Goal: Task Accomplishment & Management: Manage account settings

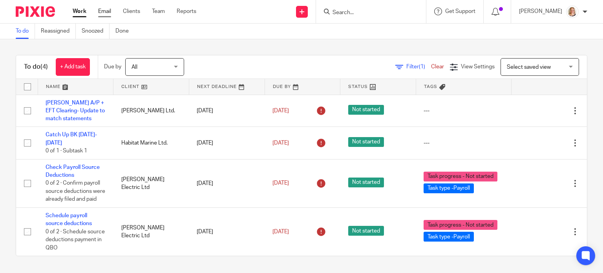
drag, startPoint x: 0, startPoint y: 0, endPoint x: 107, endPoint y: 12, distance: 107.5
click at [107, 12] on link "Email" at bounding box center [104, 11] width 13 height 8
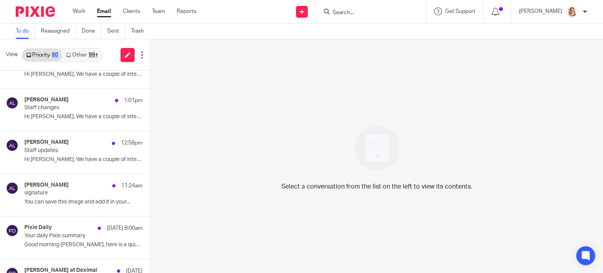
scroll to position [112, 0]
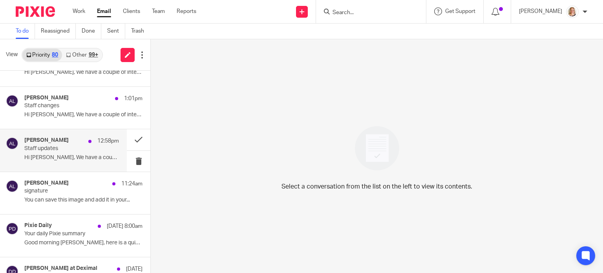
click at [77, 151] on p "Staff updates" at bounding box center [62, 148] width 76 height 7
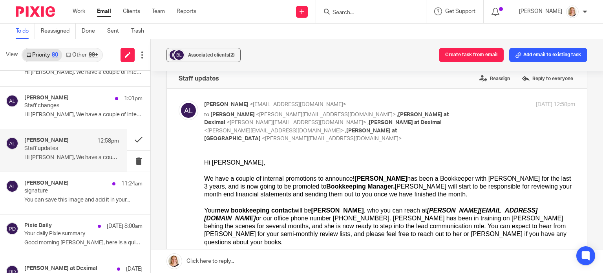
scroll to position [0, 0]
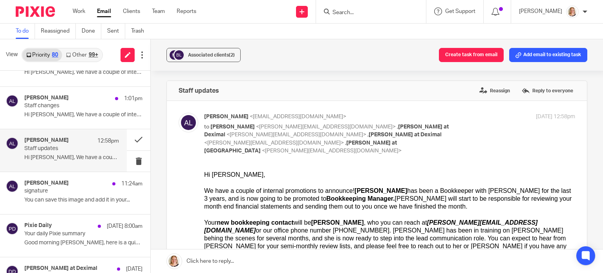
click at [364, 13] on input "Search" at bounding box center [367, 12] width 71 height 7
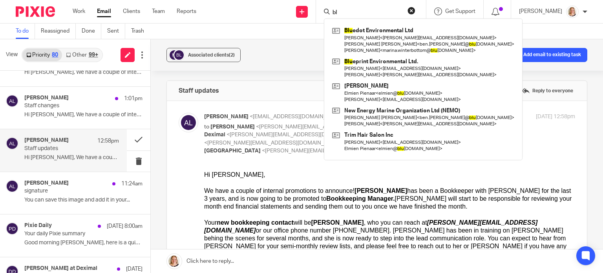
type input "b"
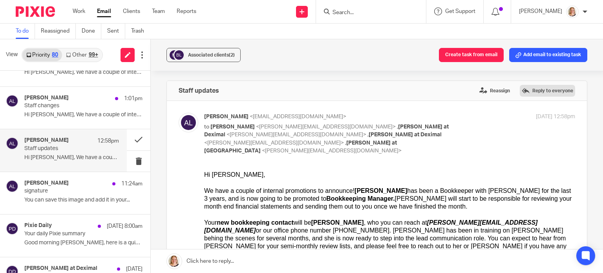
click at [540, 96] on label "Reply to everyone" at bounding box center [547, 91] width 55 height 12
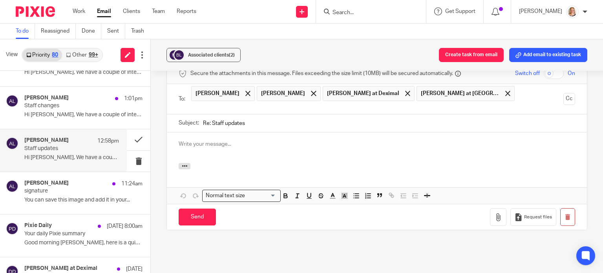
drag, startPoint x: 540, startPoint y: 96, endPoint x: 297, endPoint y: 117, distance: 244.4
click at [297, 117] on form "Secure the attachments in this message. Files exceeding the size limit (10MB) w…" at bounding box center [377, 147] width 420 height 166
click at [297, 140] on p at bounding box center [377, 144] width 397 height 8
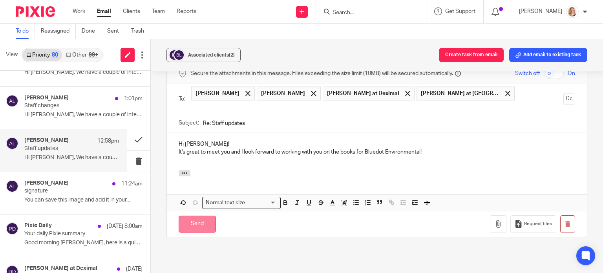
click at [209, 216] on input "Send" at bounding box center [197, 224] width 37 height 17
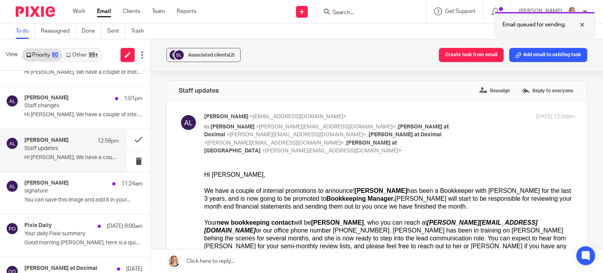
click at [547, 21] on p "Email queued for sending." at bounding box center [534, 25] width 63 height 8
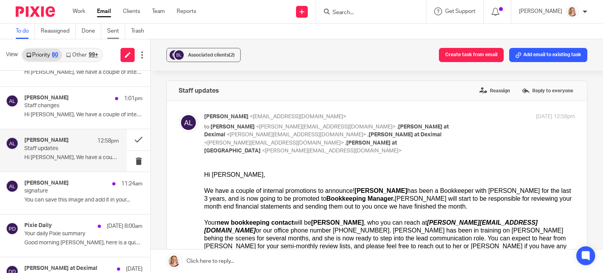
click at [114, 34] on link "Sent" at bounding box center [116, 31] width 18 height 15
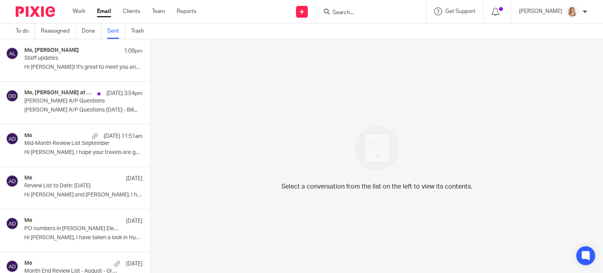
click at [112, 71] on div "Me, Alicia Loewen 1:09pm Staff updates Hi Ingrid! It's great to meet you and I …" at bounding box center [83, 60] width 118 height 26
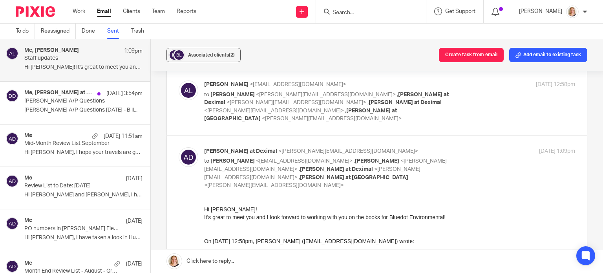
scroll to position [31, 0]
click at [583, 10] on div at bounding box center [585, 11] width 5 height 5
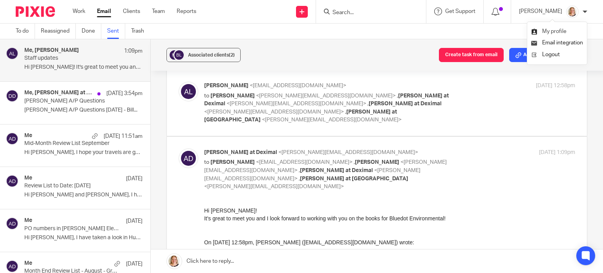
click at [562, 30] on span "My profile" at bounding box center [554, 31] width 24 height 5
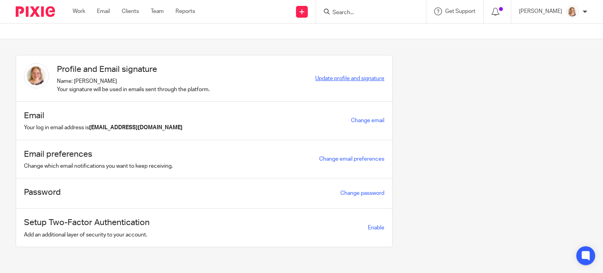
click at [363, 77] on span "Update profile and signature" at bounding box center [349, 78] width 69 height 5
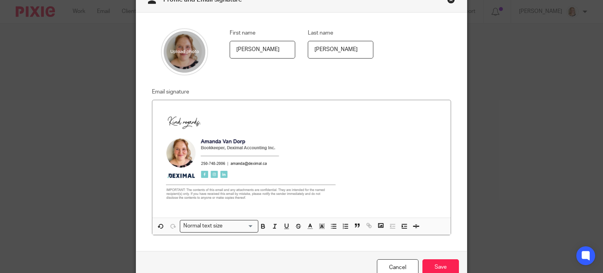
scroll to position [46, 0]
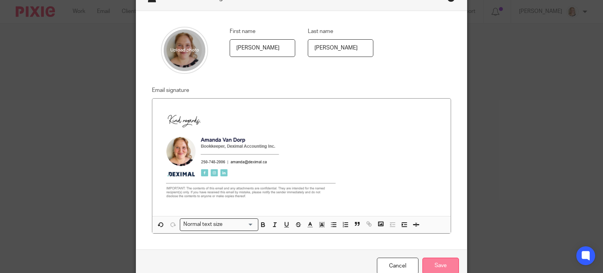
click at [442, 262] on input "Save" at bounding box center [441, 266] width 37 height 17
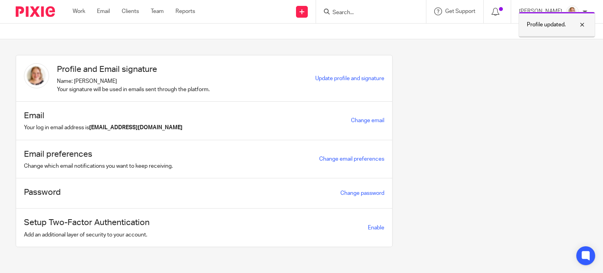
click at [580, 25] on div at bounding box center [576, 24] width 21 height 9
click at [79, 13] on link "Work" at bounding box center [79, 11] width 13 height 8
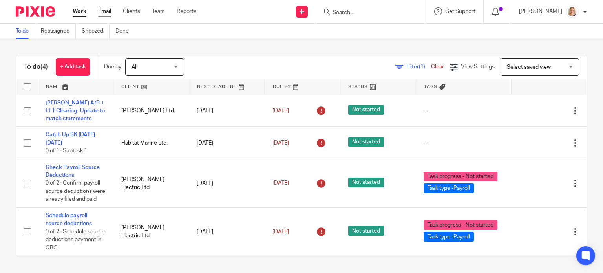
click at [106, 11] on link "Email" at bounding box center [104, 11] width 13 height 8
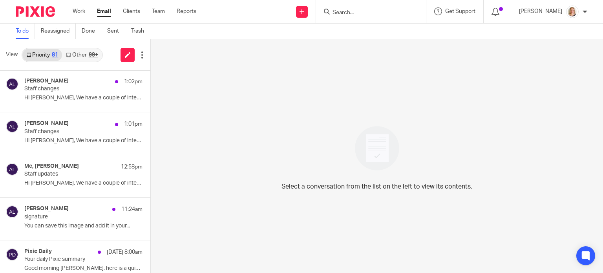
scroll to position [130, 0]
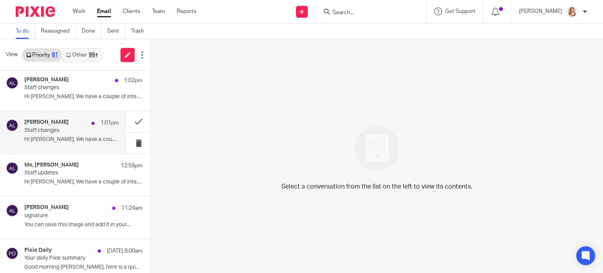
click at [92, 139] on p "Hi Marina, We have a couple of internal..." at bounding box center [71, 139] width 95 height 7
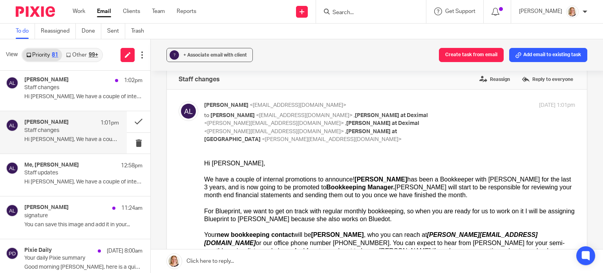
scroll to position [0, 0]
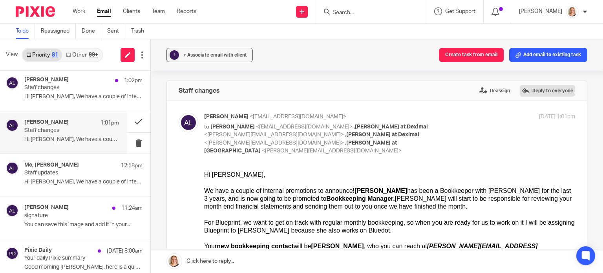
click at [560, 89] on label "Reply to everyone" at bounding box center [547, 91] width 55 height 12
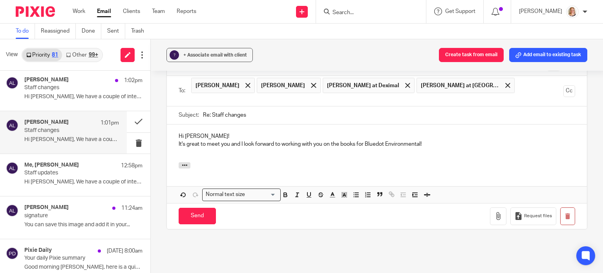
click at [197, 132] on p "Hi Ingrid!" at bounding box center [377, 136] width 397 height 8
click at [383, 140] on p "It's great to meet you and I look forward to working with you on the books for …" at bounding box center [377, 144] width 397 height 8
click at [384, 140] on p "It's great to meet you and I look forward to working with you on the books for …" at bounding box center [377, 144] width 397 height 8
click at [179, 162] on button "button" at bounding box center [185, 165] width 12 height 6
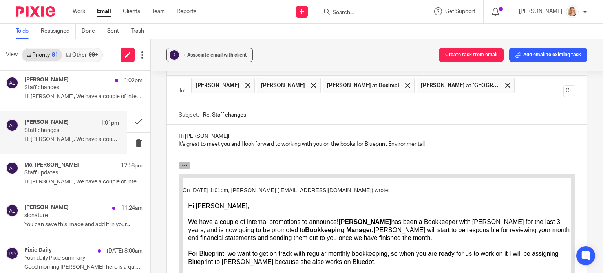
click at [179, 162] on button "button" at bounding box center [185, 165] width 12 height 6
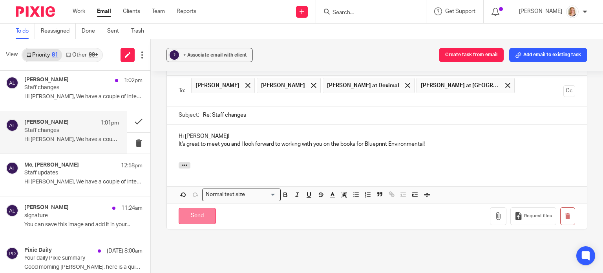
click at [204, 208] on input "Send" at bounding box center [197, 216] width 37 height 17
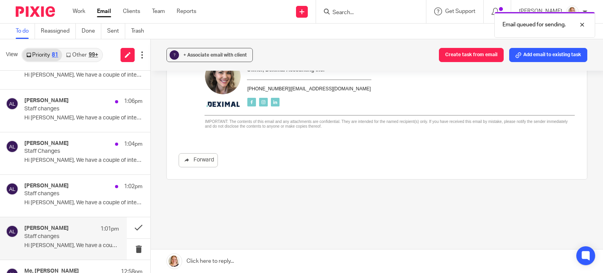
scroll to position [20, 0]
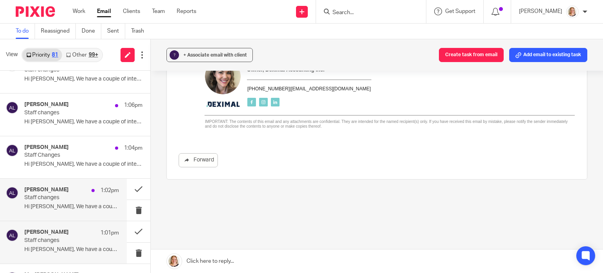
click at [82, 196] on p "Staff changes" at bounding box center [62, 197] width 76 height 7
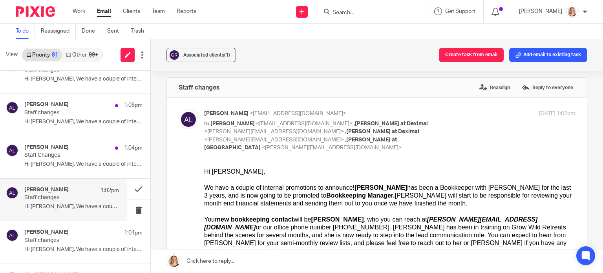
scroll to position [2, 0]
click at [533, 92] on label "Reply to everyone" at bounding box center [547, 88] width 55 height 12
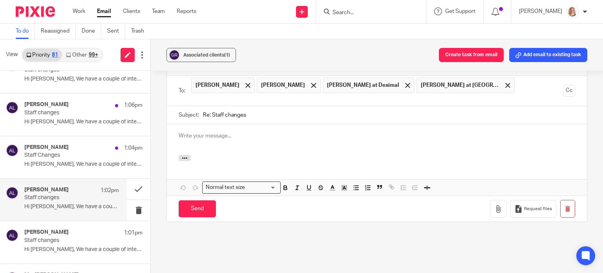
scroll to position [0, 0]
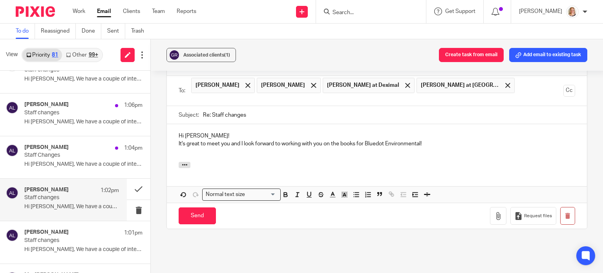
click at [197, 132] on p "Hi Ingrid!" at bounding box center [377, 136] width 397 height 8
click at [421, 140] on p "It's great to meet you and I look forward to working with you on the books for …" at bounding box center [377, 144] width 397 height 8
click at [182, 162] on icon "button" at bounding box center [185, 165] width 6 height 6
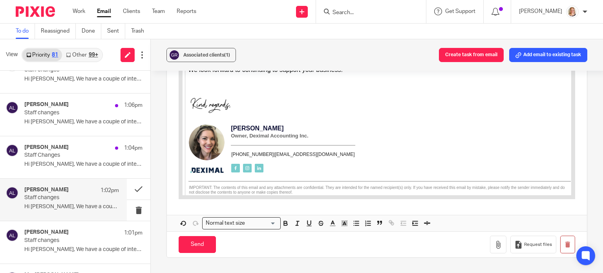
scroll to position [676, 0]
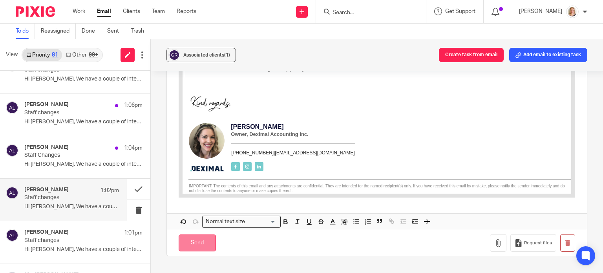
click at [198, 234] on input "Send" at bounding box center [197, 242] width 37 height 17
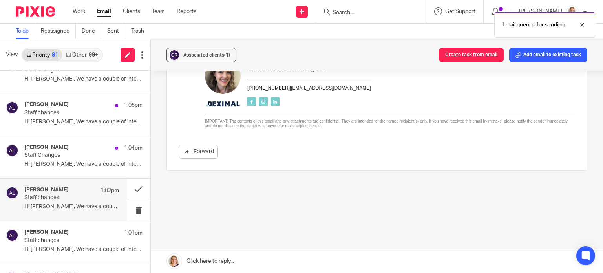
scroll to position [282, 0]
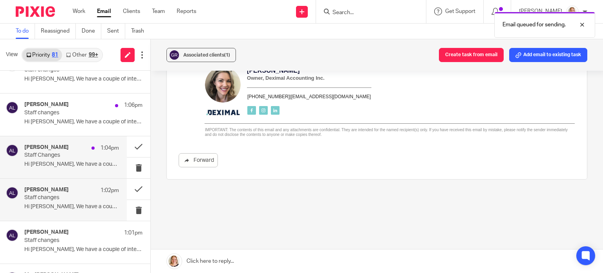
click at [77, 157] on p "Staff Changes" at bounding box center [62, 155] width 76 height 7
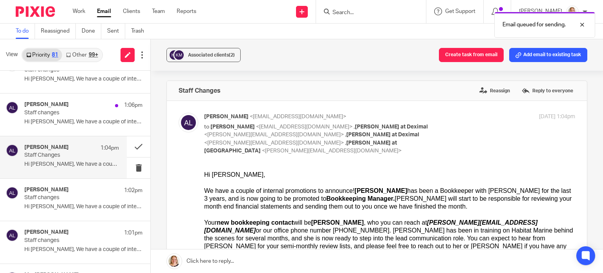
scroll to position [0, 0]
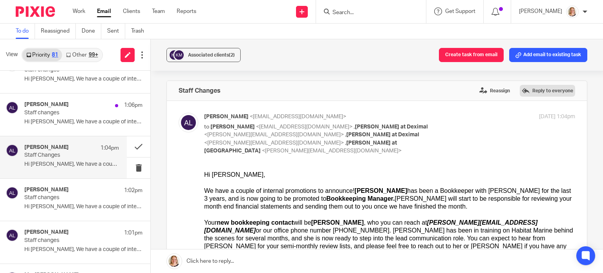
click at [540, 92] on label "Reply to everyone" at bounding box center [547, 91] width 55 height 12
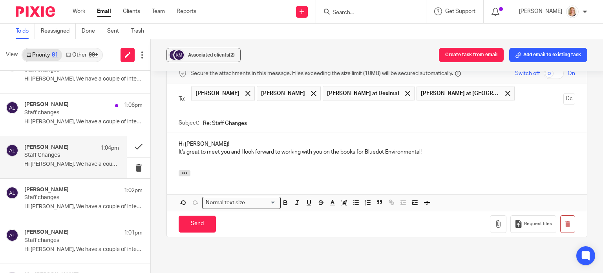
click at [196, 140] on p "Hi Ingrid!" at bounding box center [377, 144] width 397 height 8
click at [420, 148] on p "It's great to meet you and I look forward to working with you on the books for …" at bounding box center [377, 152] width 397 height 8
click at [352, 12] on input "Search" at bounding box center [367, 12] width 71 height 7
click at [205, 216] on input "Send" at bounding box center [197, 224] width 37 height 17
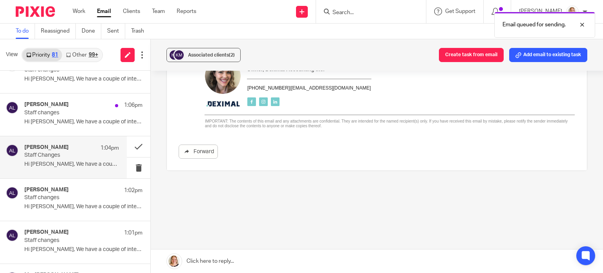
scroll to position [266, 0]
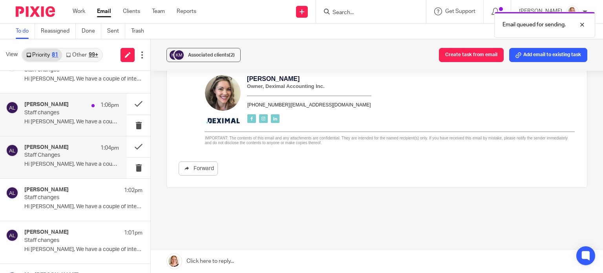
click at [81, 122] on p "Hi Cory, We have a couple of internal..." at bounding box center [71, 122] width 95 height 7
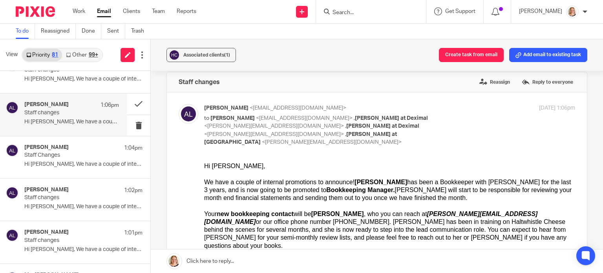
scroll to position [0, 0]
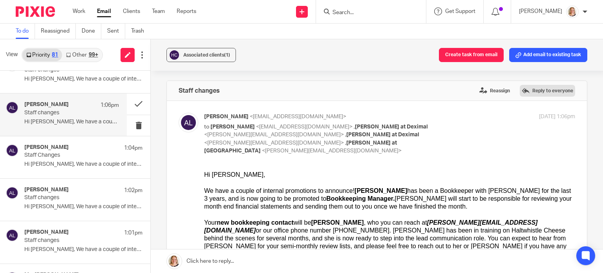
click at [528, 91] on label "Reply to everyone" at bounding box center [547, 91] width 55 height 12
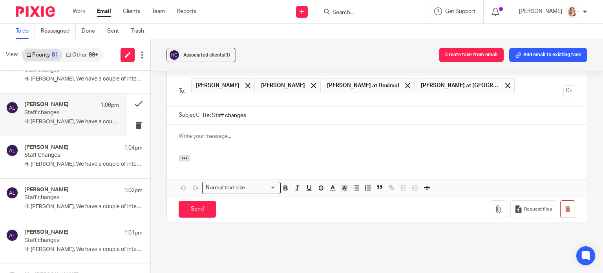
click at [241, 124] on div at bounding box center [377, 139] width 420 height 31
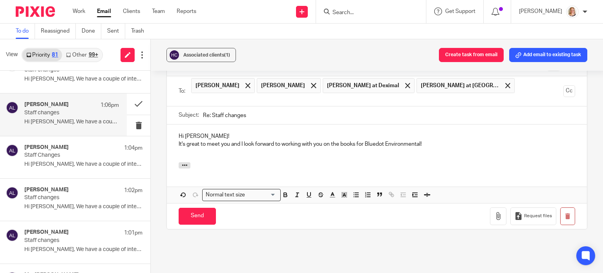
click at [198, 132] on p "Hi Ingrid!" at bounding box center [377, 136] width 397 height 8
click at [421, 140] on p "It's great to meet you and I look forward to working with you on the books for …" at bounding box center [377, 144] width 397 height 8
click at [198, 208] on input "Send" at bounding box center [197, 216] width 37 height 17
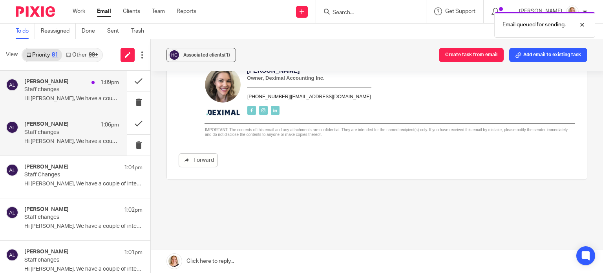
click at [93, 95] on div "Alicia Loewen 1:09pm Staff changes Hi Kaila, We have a couple of internal..." at bounding box center [71, 92] width 95 height 26
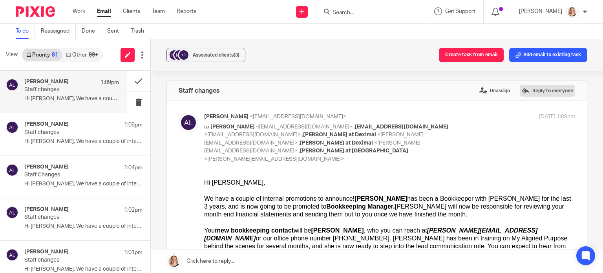
click at [525, 90] on label "Reply to everyone" at bounding box center [547, 91] width 55 height 12
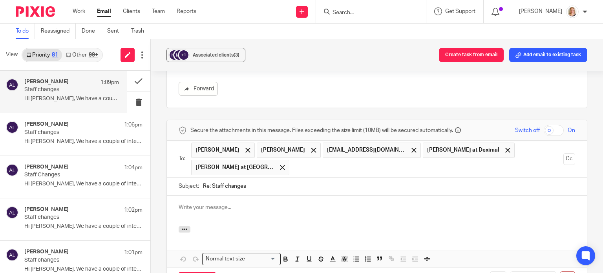
scroll to position [352, 0]
click at [254, 205] on p at bounding box center [377, 209] width 397 height 8
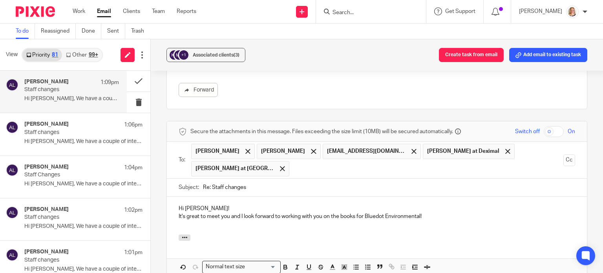
click at [196, 205] on p "Hi Ingrid!" at bounding box center [377, 209] width 397 height 8
click at [421, 212] on p "It's great to meet you and I look forward to working with you on the books for …" at bounding box center [377, 216] width 397 height 8
click at [452, 220] on p at bounding box center [377, 224] width 397 height 8
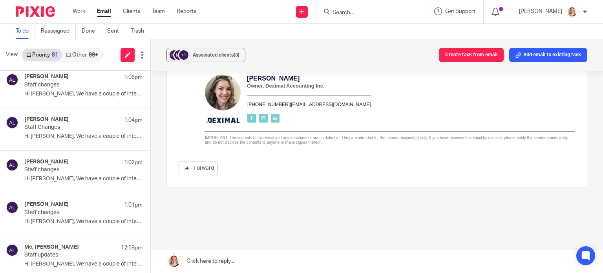
scroll to position [0, 0]
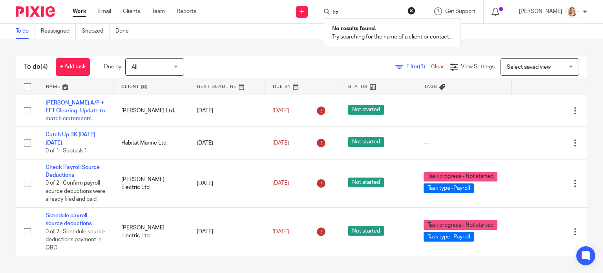
type input "h"
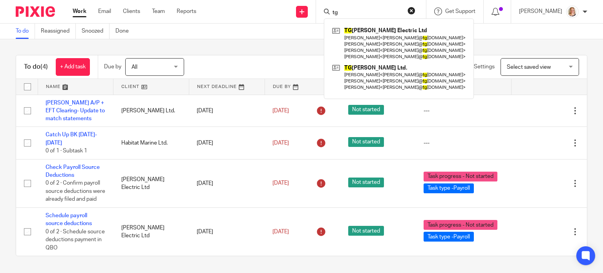
type input "tg"
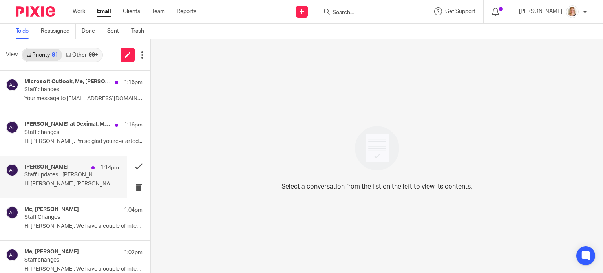
click at [74, 176] on p "Staff updates - [PERSON_NAME] Electrical Ltd" at bounding box center [62, 175] width 76 height 7
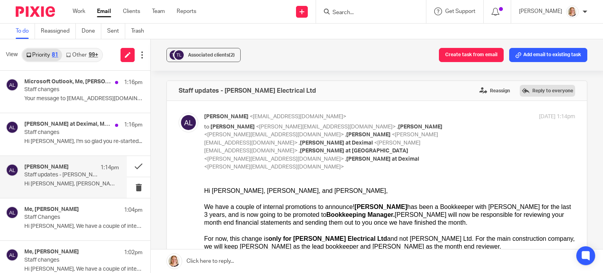
click at [539, 94] on label "Reply to everyone" at bounding box center [547, 91] width 55 height 12
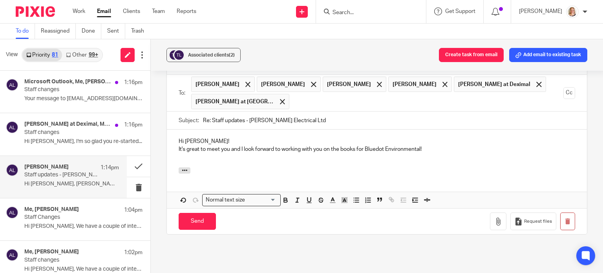
click at [197, 137] on p "Hi Ingrid!" at bounding box center [377, 141] width 397 height 8
click at [421, 145] on p "It's great to meet you and I look forward to working with you on the books for …" at bounding box center [377, 149] width 397 height 8
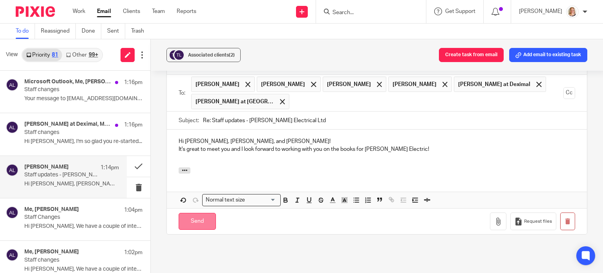
click at [204, 213] on input "Send" at bounding box center [197, 221] width 37 height 17
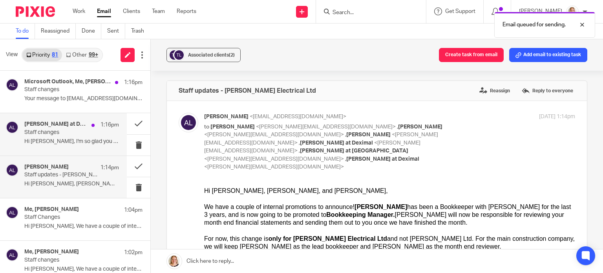
click at [65, 139] on p "Hi [PERSON_NAME], I'm so glad you re-started..." at bounding box center [71, 141] width 95 height 7
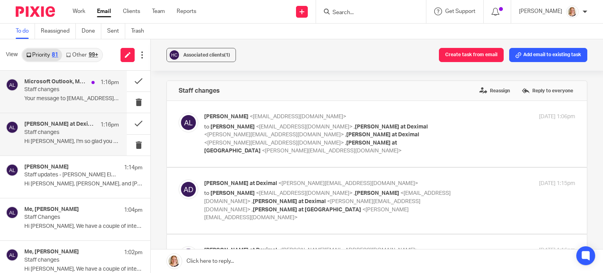
click at [77, 88] on p "Staff changes" at bounding box center [62, 89] width 76 height 7
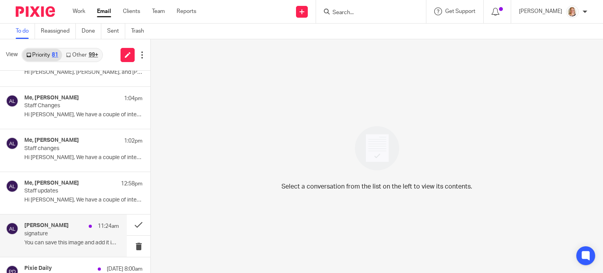
scroll to position [157, 0]
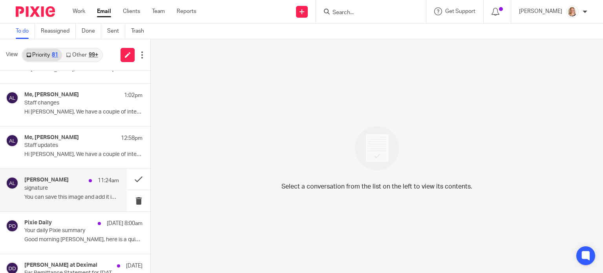
click at [68, 190] on p "signature" at bounding box center [62, 188] width 76 height 7
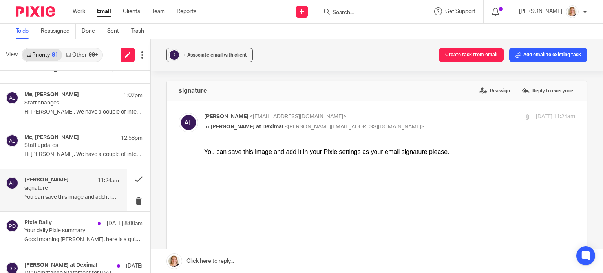
scroll to position [0, 0]
click at [80, 229] on p "Your daily Pixie summary" at bounding box center [62, 230] width 76 height 7
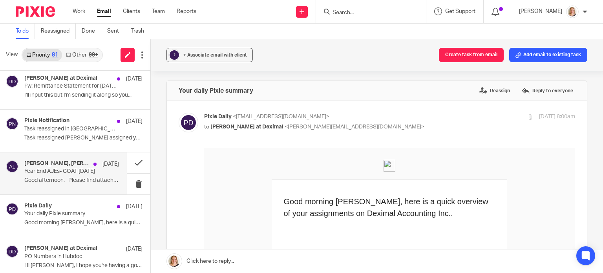
scroll to position [353, 0]
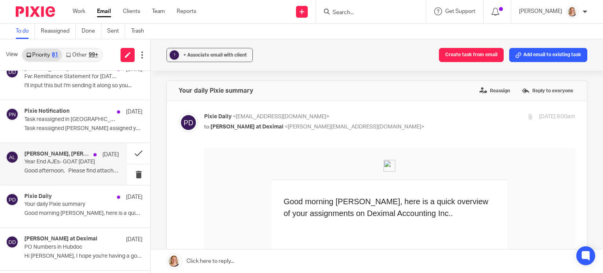
click at [42, 164] on p "Year End AJEs- GOAT [DATE]" at bounding box center [62, 162] width 76 height 7
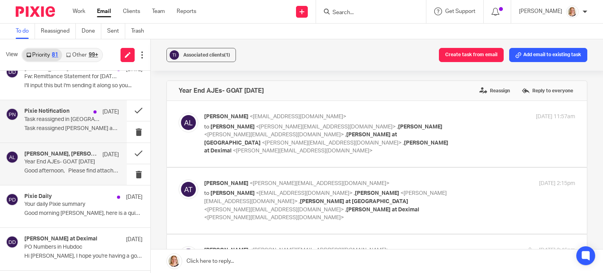
scroll to position [0, 0]
click at [64, 125] on p "Task reassigned Alicia Loewen assigned you..." at bounding box center [71, 128] width 95 height 7
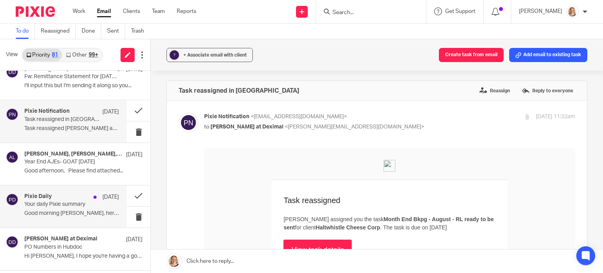
click at [72, 205] on p "Your daily Pixie summary" at bounding box center [62, 204] width 76 height 7
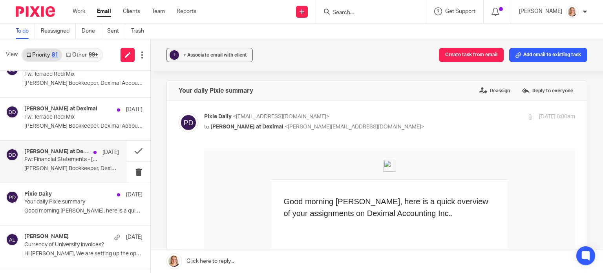
scroll to position [668, 0]
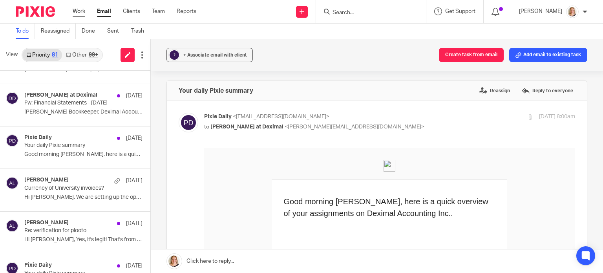
click at [84, 9] on link "Work" at bounding box center [79, 11] width 13 height 8
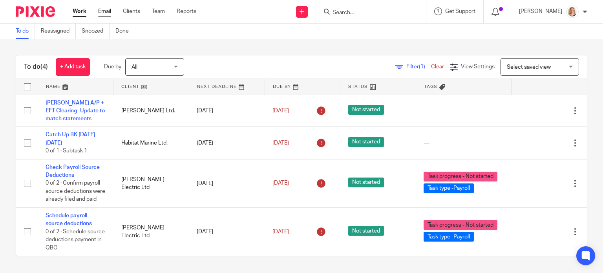
click at [107, 14] on link "Email" at bounding box center [104, 11] width 13 height 8
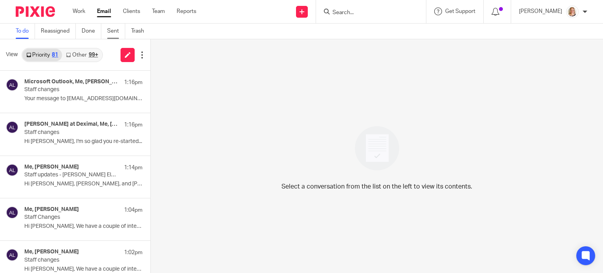
click at [111, 33] on link "Sent" at bounding box center [116, 31] width 18 height 15
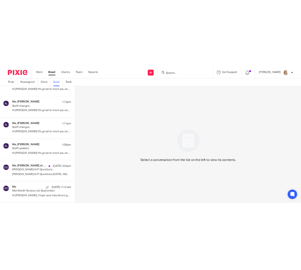
scroll to position [157, 0]
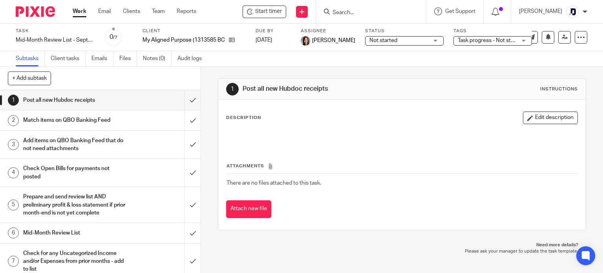
click at [84, 9] on link "Work" at bounding box center [80, 11] width 14 height 8
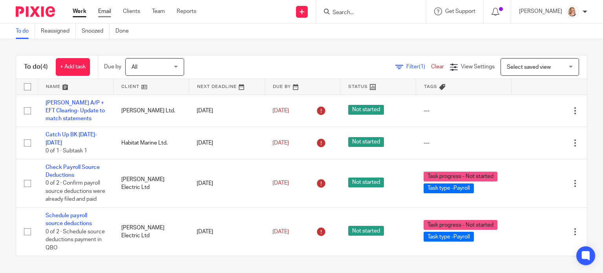
click at [108, 8] on link "Email" at bounding box center [104, 11] width 13 height 8
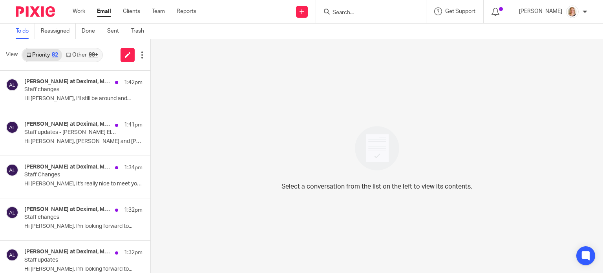
click at [352, 10] on input "Search" at bounding box center [367, 12] width 71 height 7
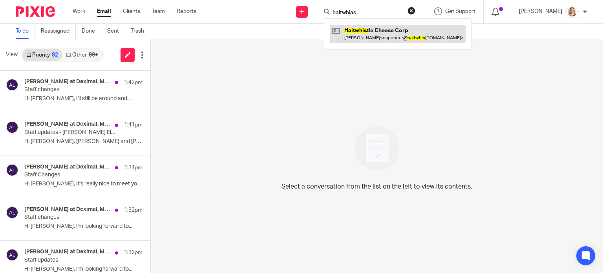
type input "haltwhias"
click at [365, 38] on link at bounding box center [397, 34] width 135 height 18
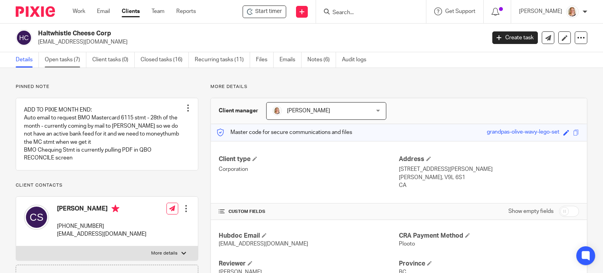
click at [72, 58] on link "Open tasks (7)" at bounding box center [66, 59] width 42 height 15
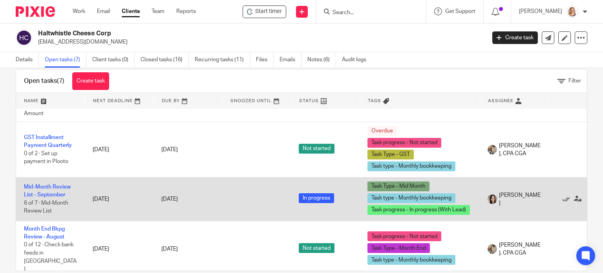
scroll to position [28, 0]
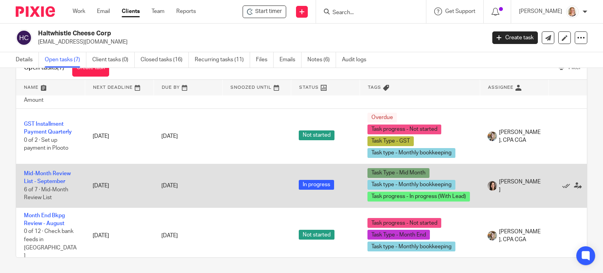
click at [509, 190] on td "[PERSON_NAME]" at bounding box center [514, 186] width 69 height 44
click at [36, 176] on td "Mid-Month Review List - [DATE] of 7 · Mid-Month Review List" at bounding box center [50, 186] width 69 height 44
click at [50, 172] on link "Mid-Month Review List - September" at bounding box center [47, 177] width 47 height 13
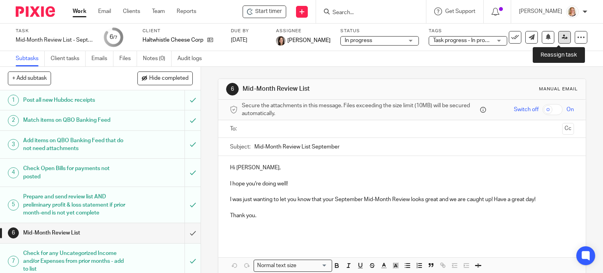
click at [562, 37] on icon at bounding box center [565, 37] width 6 height 6
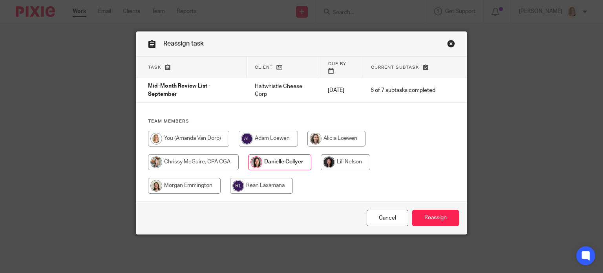
click at [198, 131] on input "radio" at bounding box center [188, 139] width 81 height 16
radio input "true"
click at [429, 210] on input "Reassign" at bounding box center [435, 218] width 47 height 17
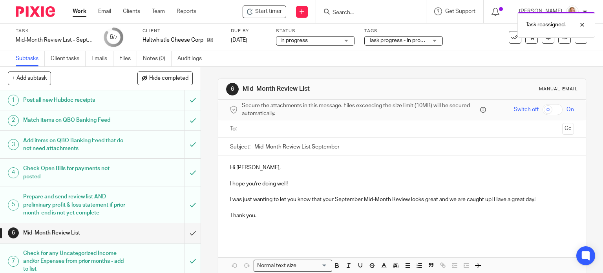
scroll to position [38, 0]
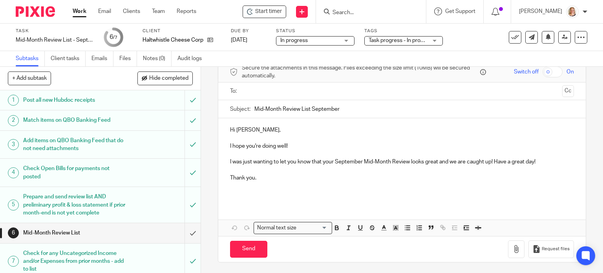
click at [272, 179] on p "Thank you." at bounding box center [402, 178] width 344 height 8
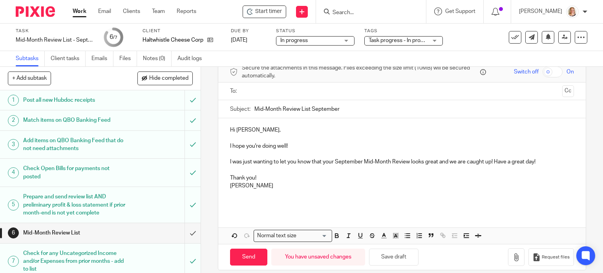
scroll to position [0, 0]
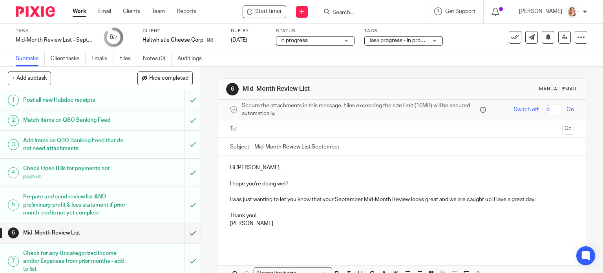
click at [276, 132] on input "text" at bounding box center [402, 128] width 315 height 9
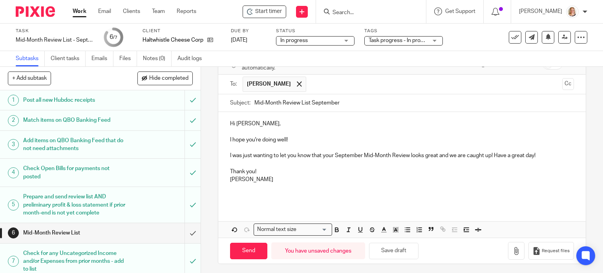
scroll to position [47, 0]
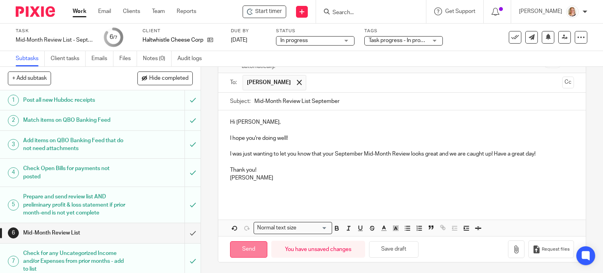
click at [251, 247] on input "Send" at bounding box center [248, 249] width 37 height 17
type input "Sent"
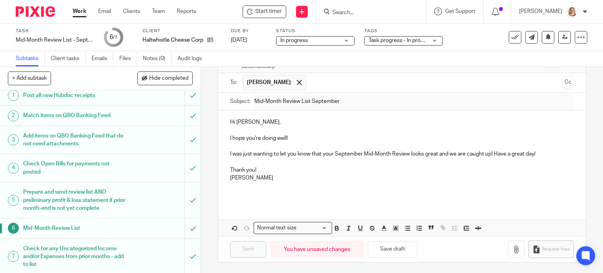
scroll to position [6, 0]
click at [511, 36] on icon at bounding box center [515, 37] width 8 height 8
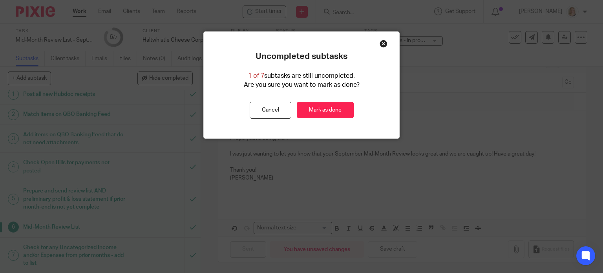
click at [381, 43] on div "Close this dialog window" at bounding box center [384, 44] width 8 height 8
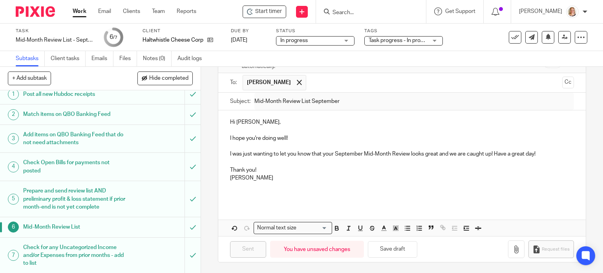
click at [211, 204] on div "6 Mid-Month Review List Manual email Secure the attachments in this message. Fi…" at bounding box center [402, 170] width 402 height 206
click at [185, 228] on input "submit" at bounding box center [100, 227] width 201 height 20
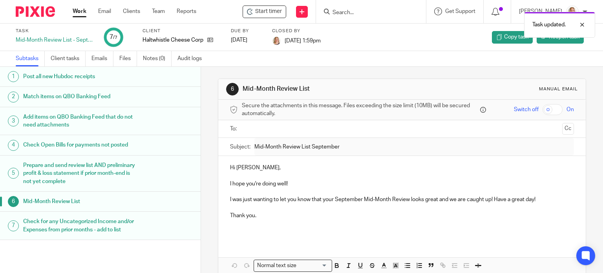
click at [354, 13] on div "Task updated." at bounding box center [449, 23] width 294 height 30
click at [339, 13] on input "Search" at bounding box center [367, 12] width 71 height 7
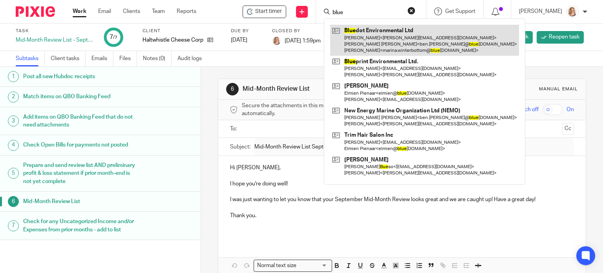
type input "blue"
click at [357, 51] on link at bounding box center [424, 40] width 189 height 31
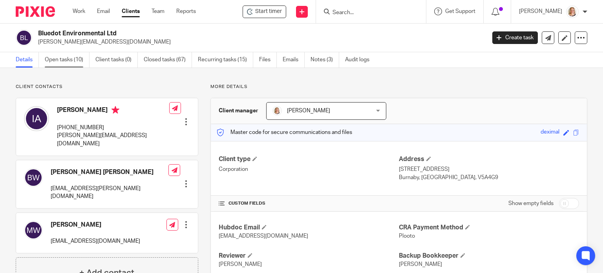
click at [74, 59] on link "Open tasks (10)" at bounding box center [67, 59] width 45 height 15
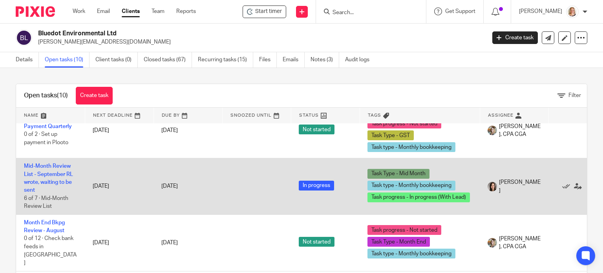
scroll to position [275, 0]
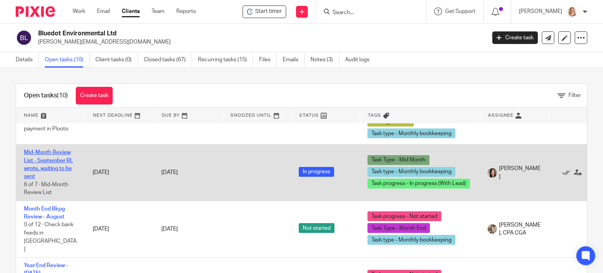
click at [53, 167] on link "Mid-Month Review List - September RL wrote, waiting to be sent" at bounding box center [48, 164] width 49 height 29
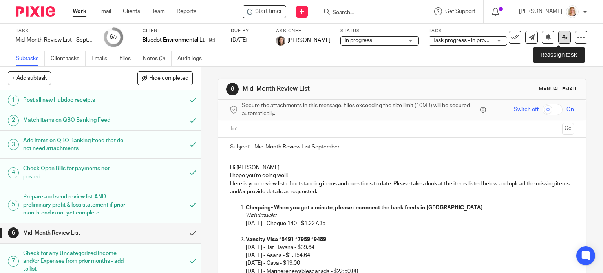
click at [562, 39] on icon at bounding box center [565, 37] width 6 height 6
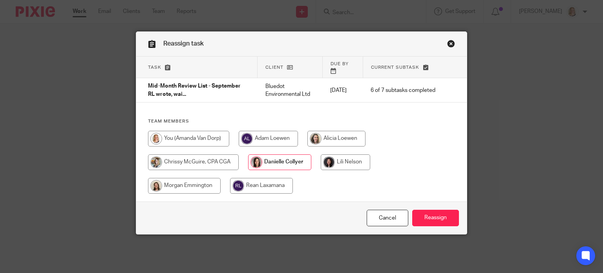
click at [175, 131] on input "radio" at bounding box center [188, 139] width 81 height 16
radio input "true"
click at [427, 211] on input "Reassign" at bounding box center [435, 218] width 47 height 17
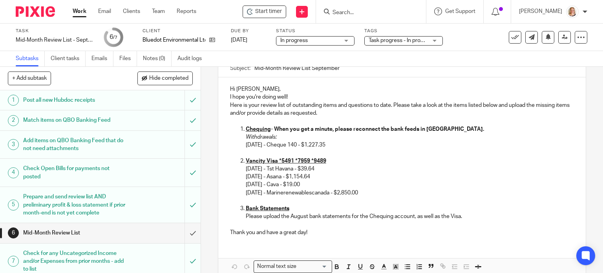
scroll to position [117, 0]
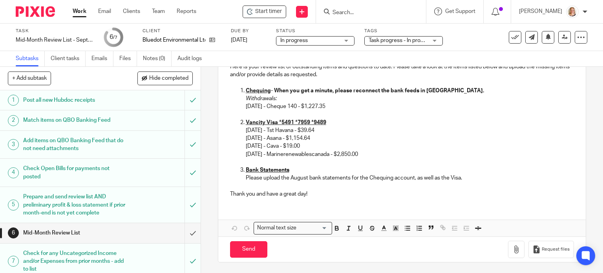
click at [304, 203] on div "Hi Ingrid, I hope you're doing well! Here is your review list of outstanding it…" at bounding box center [402, 121] width 368 height 165
click at [320, 198] on div "Hi Ingrid, I hope you're doing well! Here is your review list of outstanding it…" at bounding box center [402, 121] width 368 height 165
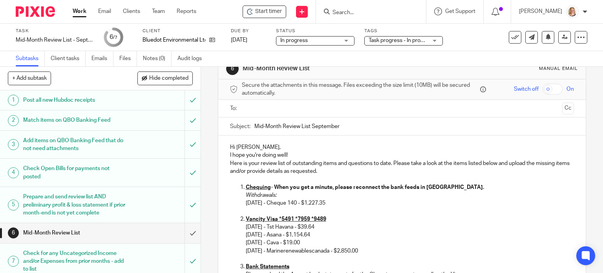
scroll to position [0, 0]
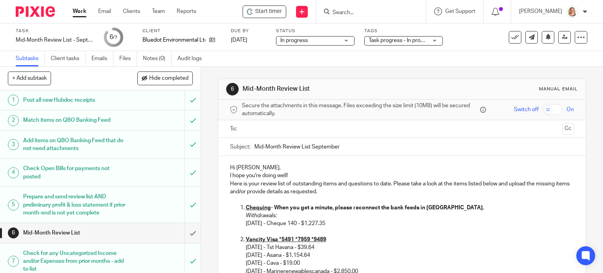
click at [339, 132] on input "text" at bounding box center [402, 128] width 315 height 9
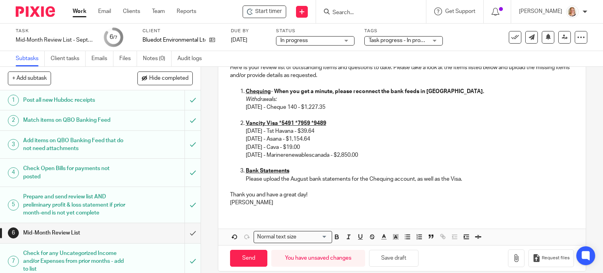
scroll to position [126, 0]
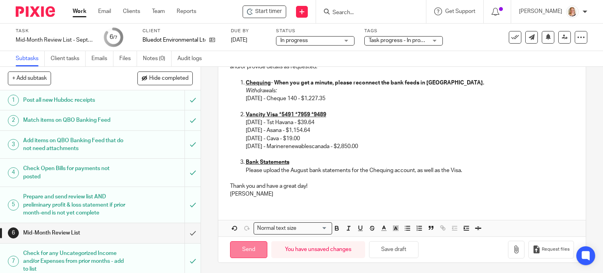
click at [255, 249] on input "Send" at bounding box center [248, 249] width 37 height 17
type input "Sent"
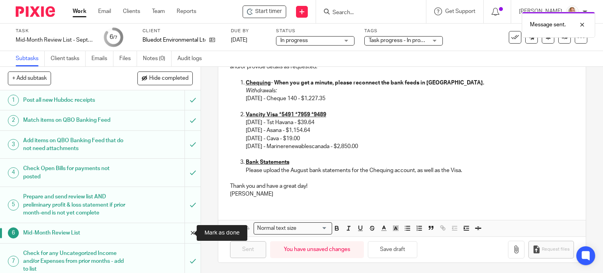
click at [185, 232] on input "submit" at bounding box center [100, 233] width 201 height 20
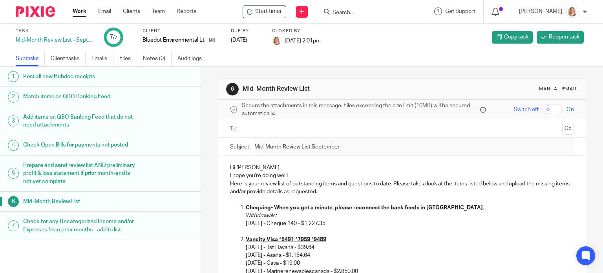
click at [391, 9] on input "Search" at bounding box center [367, 12] width 71 height 7
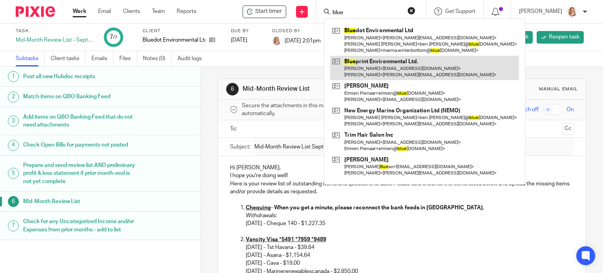
type input "blue"
click at [394, 62] on link at bounding box center [424, 68] width 189 height 24
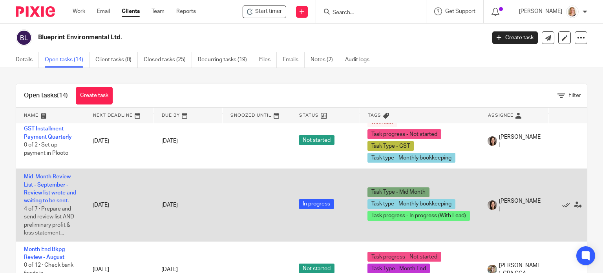
scroll to position [634, 0]
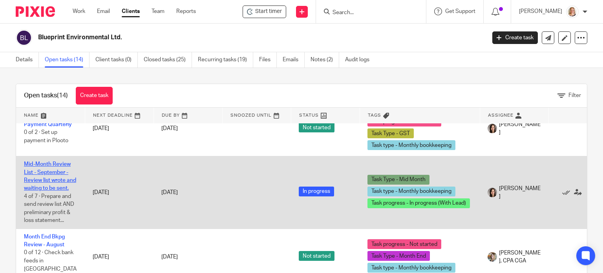
click at [51, 187] on link "Mid-Month Review List - September - Review list wrote and waiting to be sent." at bounding box center [50, 175] width 52 height 29
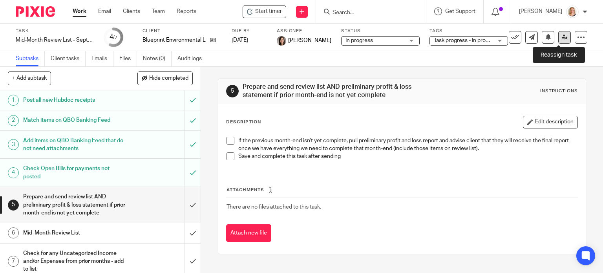
click at [558, 40] on link at bounding box center [564, 37] width 13 height 13
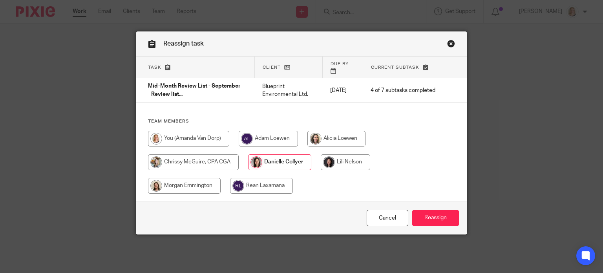
click at [200, 132] on input "radio" at bounding box center [188, 139] width 81 height 16
radio input "true"
click at [450, 215] on input "Reassign" at bounding box center [435, 218] width 47 height 17
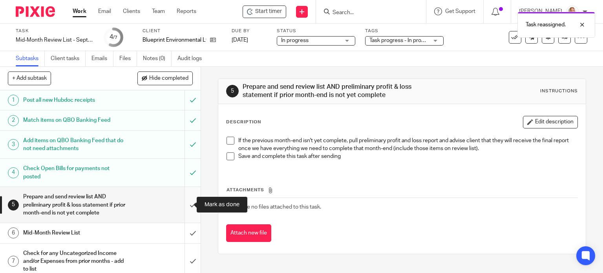
click at [184, 204] on input "submit" at bounding box center [100, 205] width 201 height 36
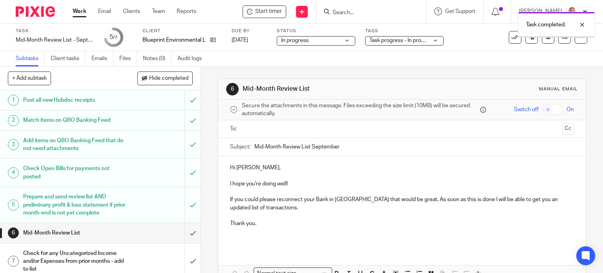
scroll to position [6, 0]
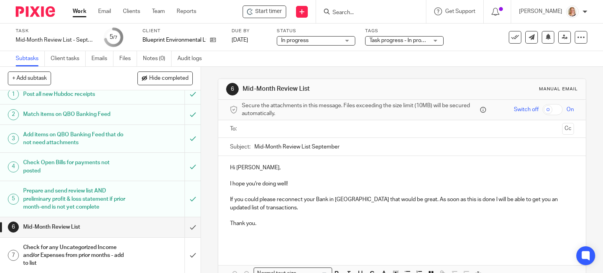
click at [268, 124] on input "text" at bounding box center [402, 128] width 315 height 9
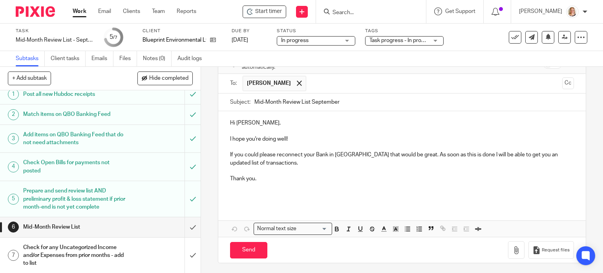
scroll to position [47, 0]
click at [255, 185] on p at bounding box center [402, 186] width 344 height 8
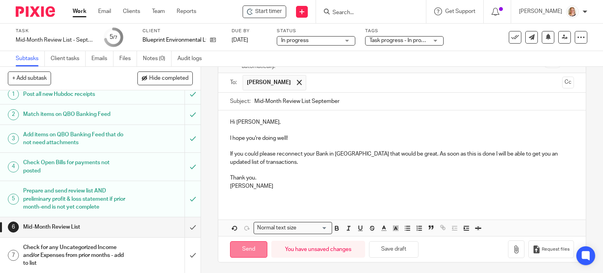
click at [240, 246] on input "Send" at bounding box center [248, 249] width 37 height 17
type input "Sent"
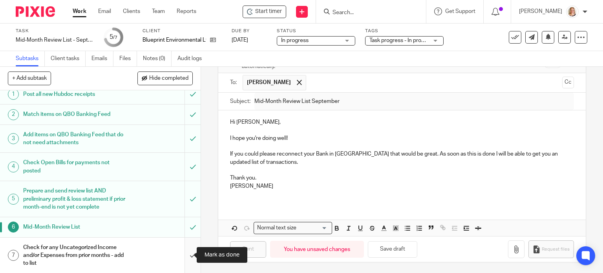
click at [187, 247] on input "submit" at bounding box center [100, 256] width 201 height 36
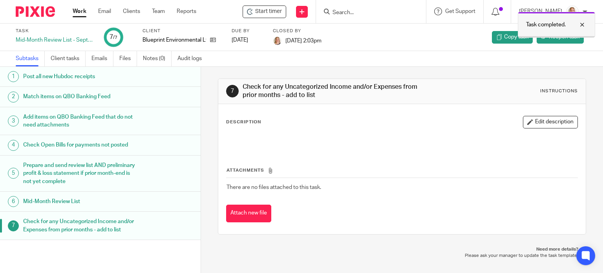
click at [584, 25] on div at bounding box center [576, 24] width 21 height 9
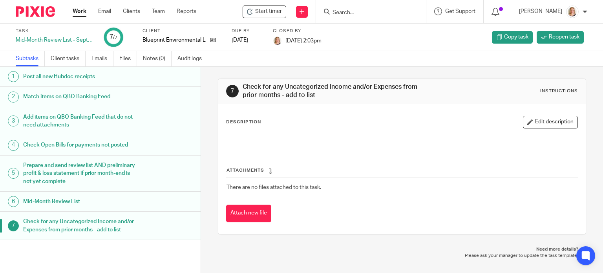
click at [356, 12] on input "Search" at bounding box center [367, 12] width 71 height 7
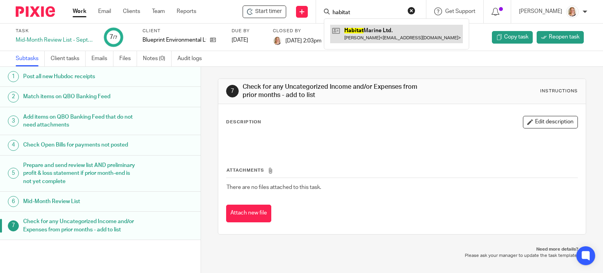
type input "habitat"
click at [364, 39] on link at bounding box center [396, 34] width 133 height 18
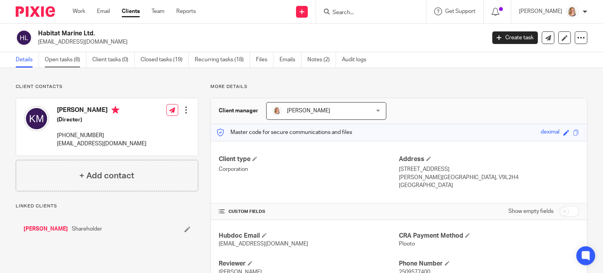
click at [68, 57] on link "Open tasks (8)" at bounding box center [66, 59] width 42 height 15
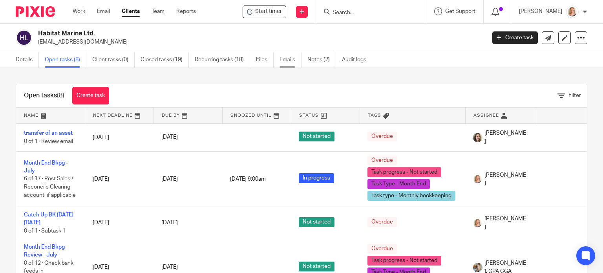
click at [287, 59] on link "Emails" at bounding box center [291, 59] width 22 height 15
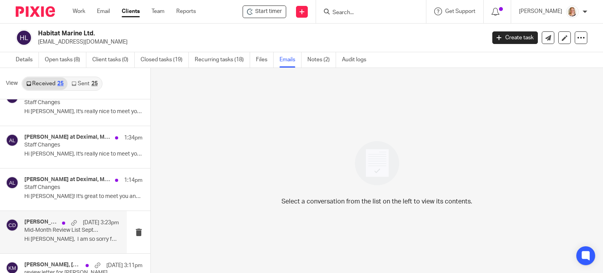
scroll to position [79, 0]
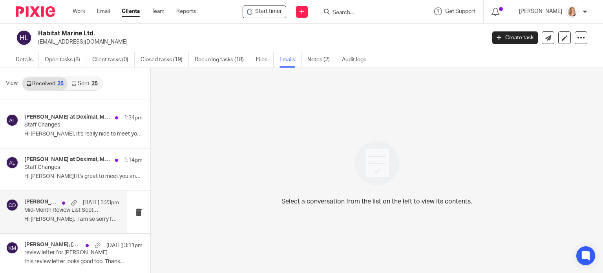
click at [71, 213] on div "Chrissy at Deximal, Karen McAllister Sep 15 3:23pm Mid-Month Review List Septem…" at bounding box center [71, 212] width 95 height 26
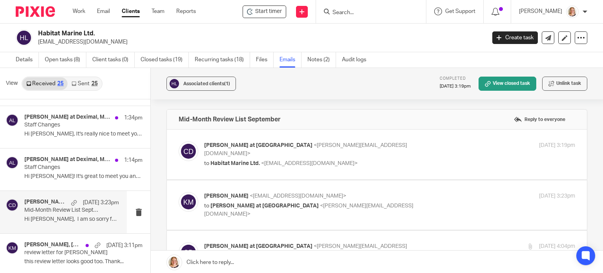
scroll to position [0, 0]
click at [394, 148] on p "Chrissy at Deximal <chrissy@deximal.ca>" at bounding box center [327, 149] width 247 height 16
checkbox input "true"
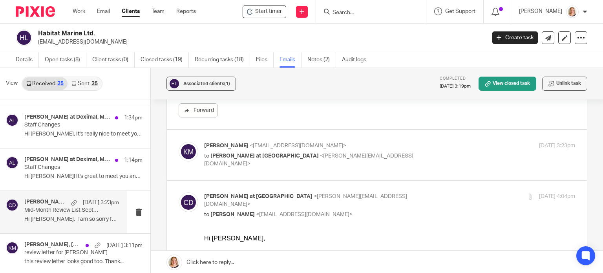
scroll to position [1414, 0]
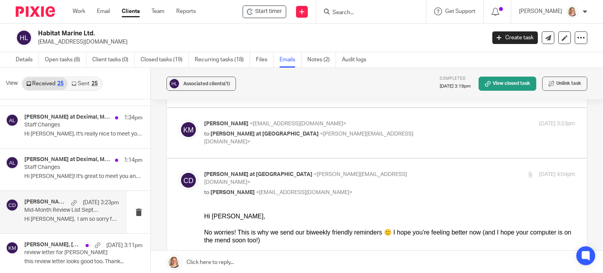
click at [390, 135] on p "to Chrissy at Deximal <chrissy@deximal.ca>" at bounding box center [327, 138] width 247 height 16
checkbox input "true"
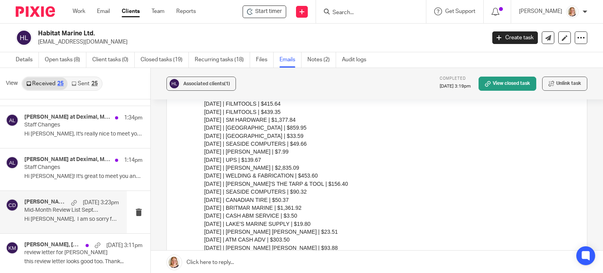
scroll to position [982, 0]
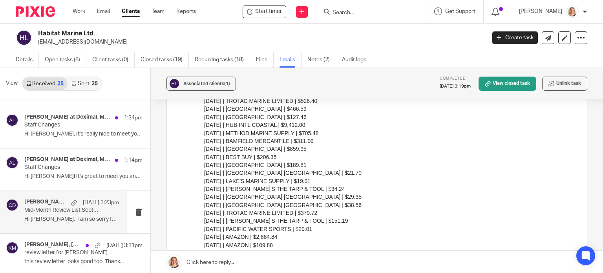
click at [382, 11] on input "Search" at bounding box center [367, 12] width 71 height 7
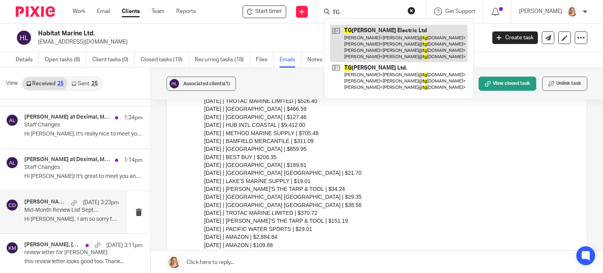
type input "TG"
click at [364, 41] on link at bounding box center [398, 43] width 137 height 37
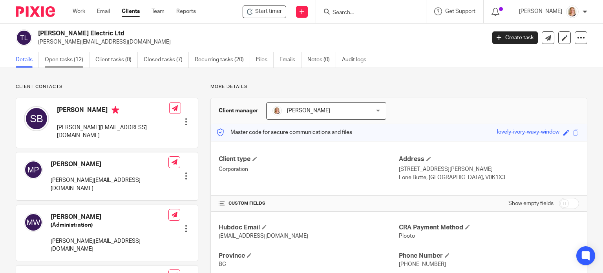
click at [72, 61] on link "Open tasks (12)" at bounding box center [67, 59] width 45 height 15
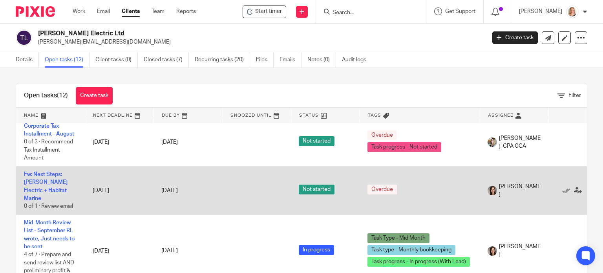
scroll to position [432, 0]
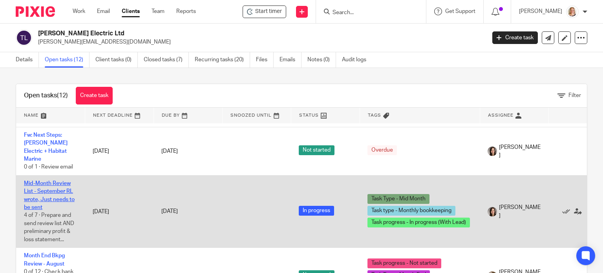
click at [59, 193] on link "Mid-Month Review List - September RL wrote, Just needs to be sent" at bounding box center [49, 195] width 51 height 29
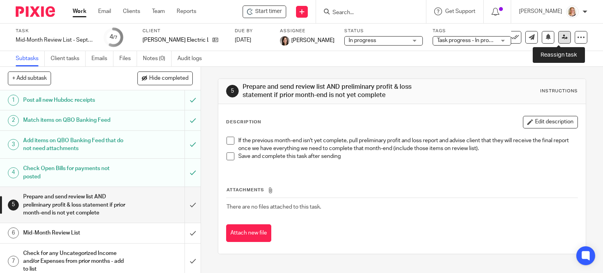
click at [562, 38] on icon at bounding box center [565, 37] width 6 height 6
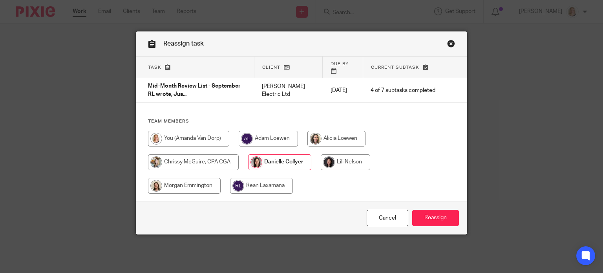
click at [198, 131] on input "radio" at bounding box center [188, 139] width 81 height 16
radio input "true"
click at [438, 210] on input "Reassign" at bounding box center [435, 218] width 47 height 17
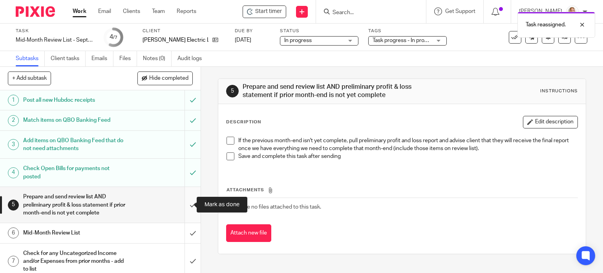
click at [182, 202] on input "submit" at bounding box center [100, 205] width 201 height 36
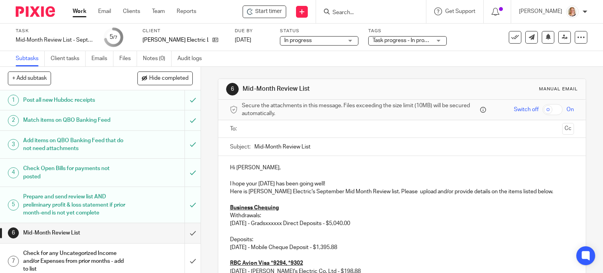
click at [280, 124] on input "text" at bounding box center [402, 128] width 315 height 9
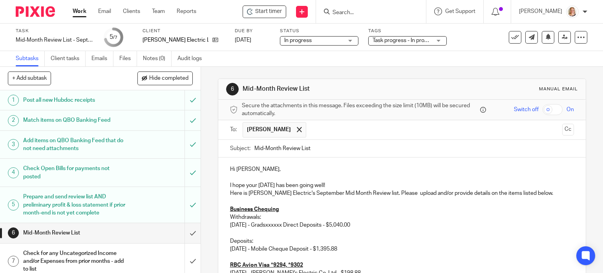
click at [334, 146] on input "Mid-Month Review List" at bounding box center [414, 149] width 320 height 18
type input "Mid-Month Review List September"
click at [562, 132] on button "Cc" at bounding box center [568, 130] width 12 height 12
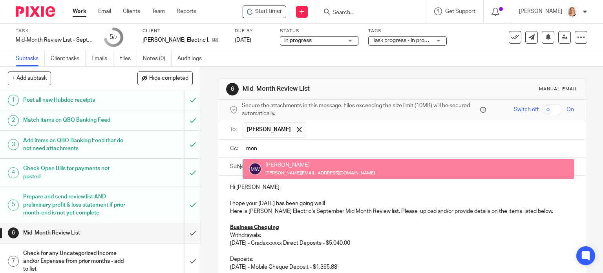
type input "mon"
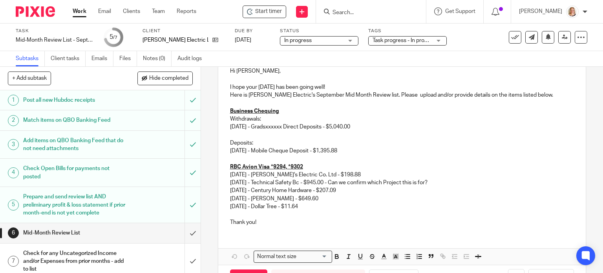
scroll to position [146, 0]
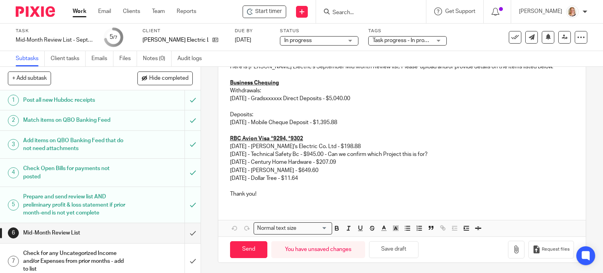
click at [248, 200] on div "Hi Shaun, I hope your Monday has been going well! Here is TG Schulz Electric's …" at bounding box center [402, 117] width 368 height 173
click at [255, 194] on p "Thank you!" at bounding box center [402, 194] width 344 height 8
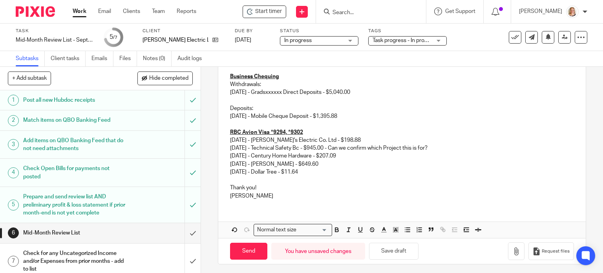
scroll to position [154, 0]
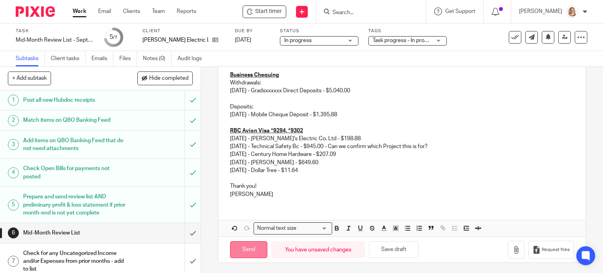
click at [252, 253] on input "Send" at bounding box center [248, 249] width 37 height 17
type input "Sent"
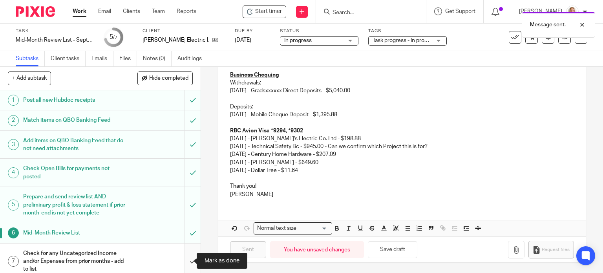
click at [181, 254] on input "submit" at bounding box center [100, 262] width 201 height 36
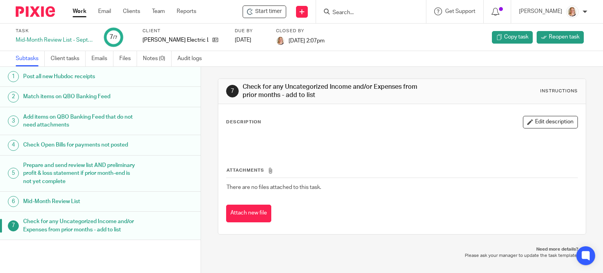
click at [375, 11] on input "Search" at bounding box center [367, 12] width 71 height 7
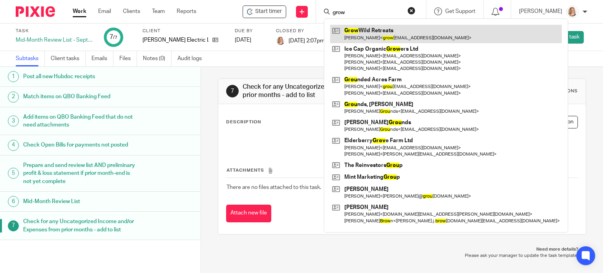
type input "grow"
click at [366, 31] on link at bounding box center [446, 34] width 232 height 18
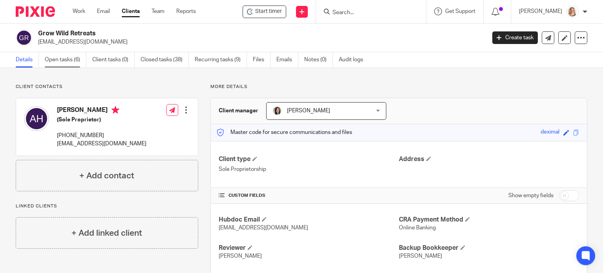
click at [62, 57] on link "Open tasks (6)" at bounding box center [66, 59] width 42 height 15
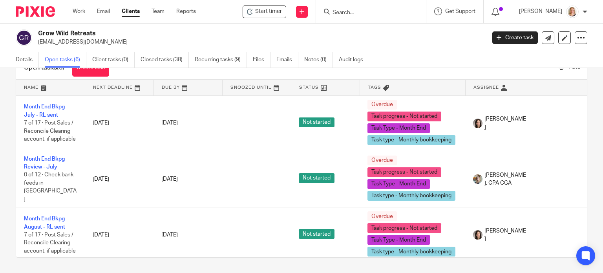
click at [335, 35] on h2 "Grow Wild Retreats" at bounding box center [215, 33] width 354 height 8
click at [84, 9] on link "Work" at bounding box center [79, 11] width 13 height 8
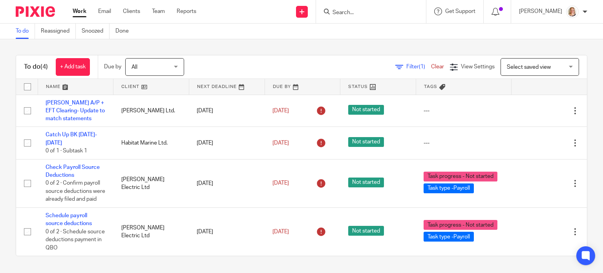
click at [353, 11] on input "Search" at bounding box center [367, 12] width 71 height 7
